Goal: Task Accomplishment & Management: Manage account settings

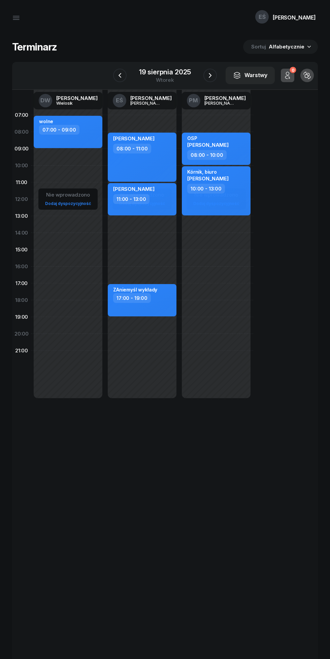
click at [120, 72] on icon "button" at bounding box center [120, 75] width 8 height 8
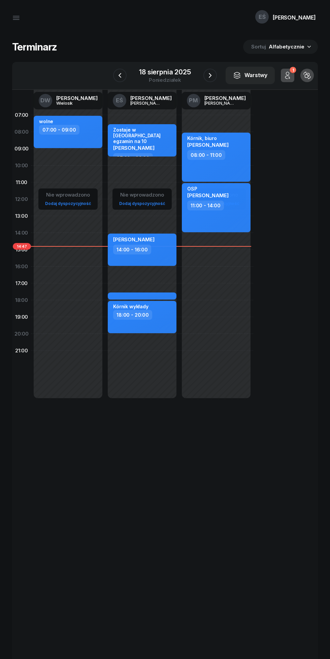
click at [167, 292] on div "Janecki te sty" at bounding box center [142, 288] width 59 height 6
select select "17"
select select "30"
select select "18"
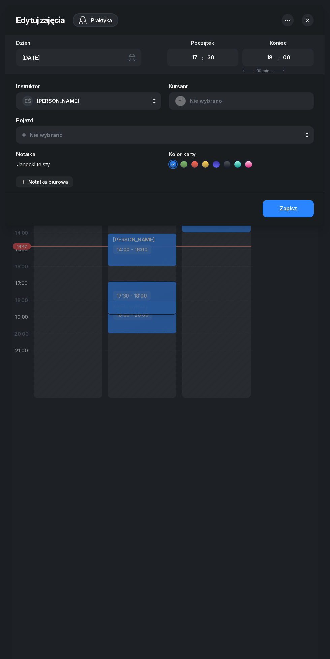
click at [307, 20] on icon "button" at bounding box center [307, 20] width 3 height 3
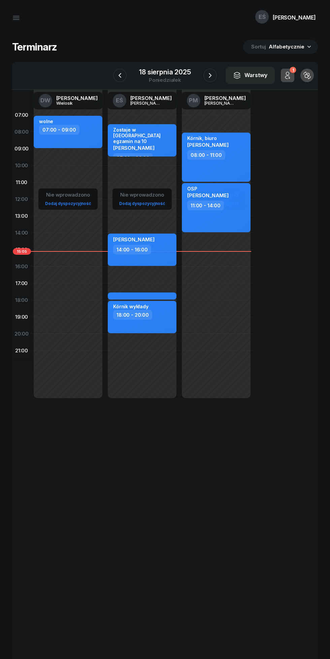
click at [210, 75] on icon "button" at bounding box center [210, 75] width 8 height 8
click at [213, 74] on icon "button" at bounding box center [210, 75] width 8 height 8
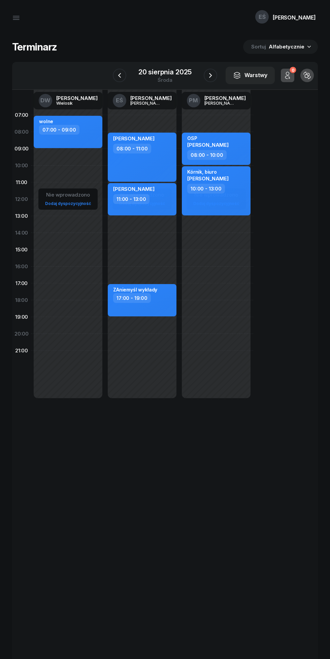
click at [210, 75] on icon "button" at bounding box center [210, 75] width 8 height 8
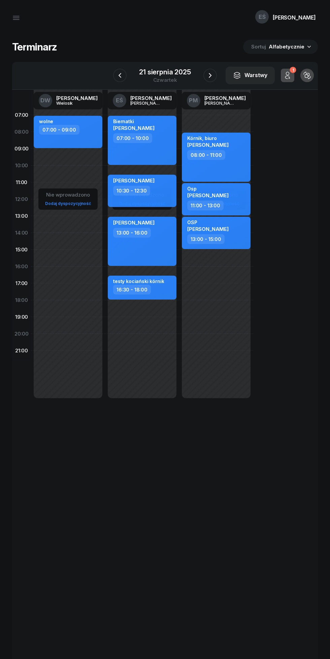
click at [173, 283] on div "testy kociański kórnik 16:30 - 18:00" at bounding box center [142, 288] width 69 height 24
select select "16"
select select "30"
select select "18"
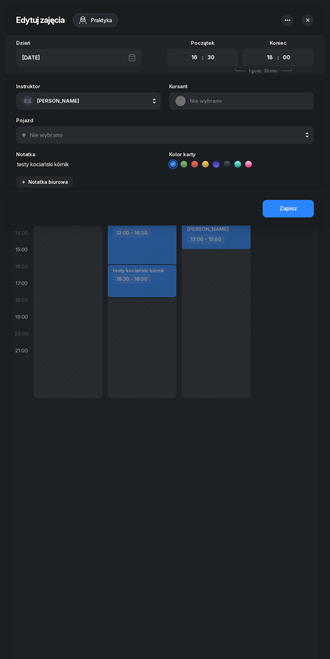
click at [287, 20] on icon "button" at bounding box center [287, 20] width 5 height 1
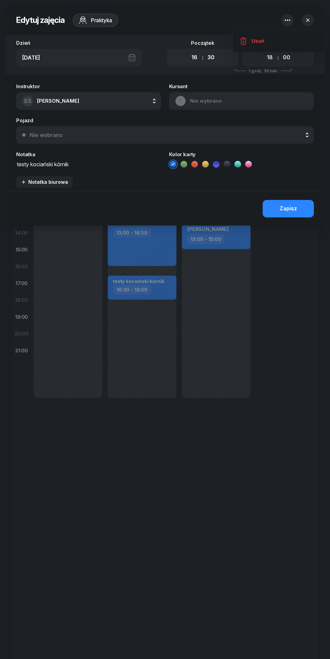
click at [243, 39] on icon at bounding box center [243, 39] width 6 height 0
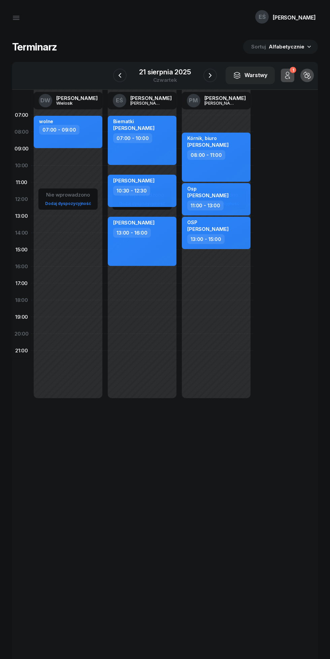
click at [121, 73] on icon "button" at bounding box center [120, 75] width 8 height 8
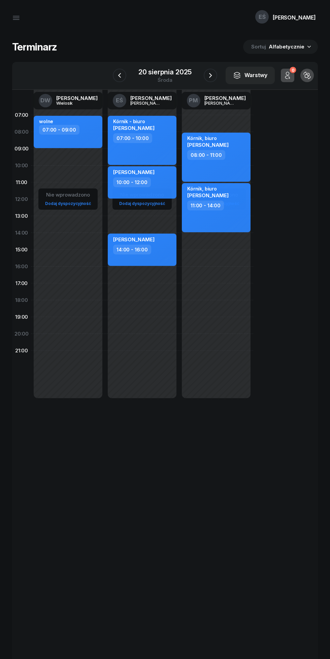
click at [120, 75] on icon "button" at bounding box center [119, 75] width 8 height 8
